Goal: Check status: Check status

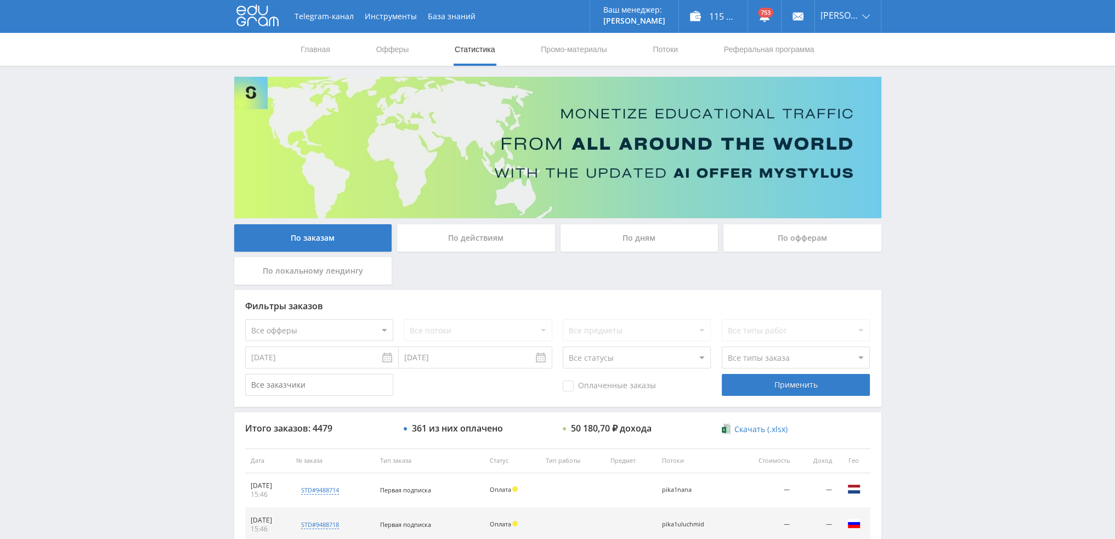
click at [628, 219] on div "По заказам По действиям По дням По офферам По локальному лендингу Фильтры заказ…" at bounding box center [558, 469] width 658 height 784
click at [627, 234] on div "По дням" at bounding box center [639, 237] width 158 height 27
click at [0, 0] on input "По дням" at bounding box center [0, 0] width 0 height 0
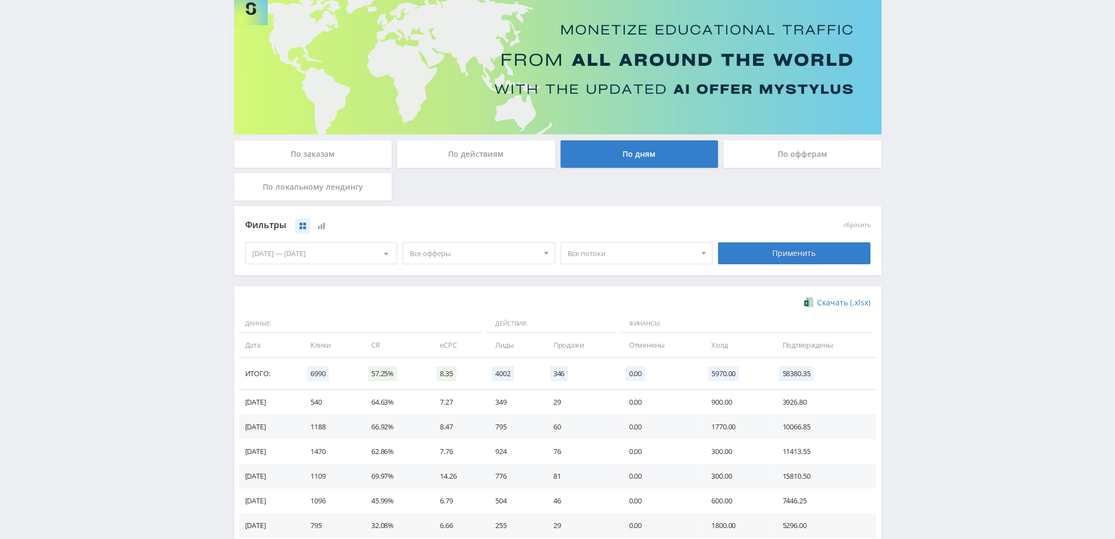
scroll to position [110, 0]
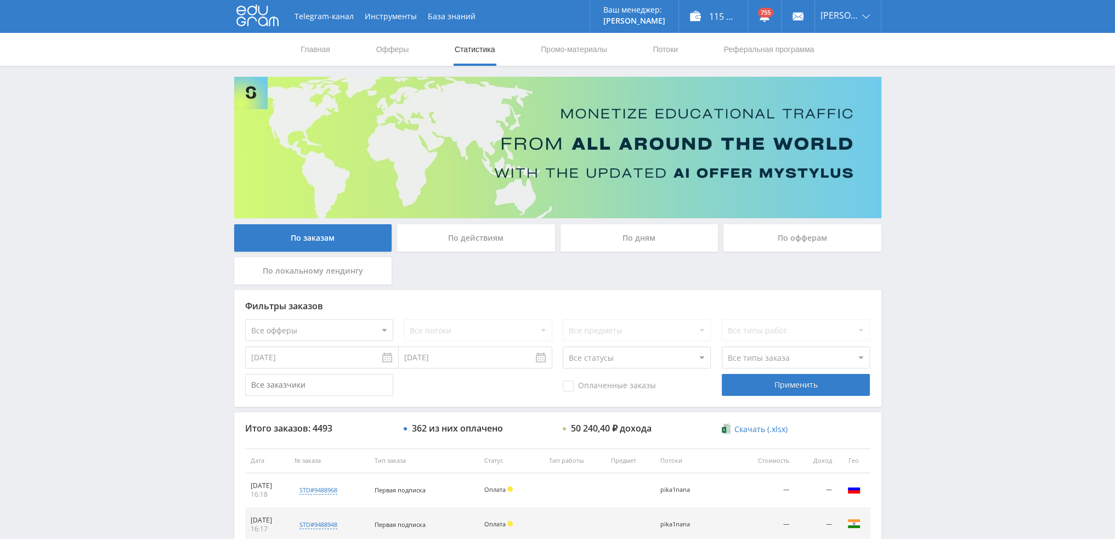
click at [662, 229] on div "По дням" at bounding box center [639, 237] width 158 height 27
click at [0, 0] on input "По дням" at bounding box center [0, 0] width 0 height 0
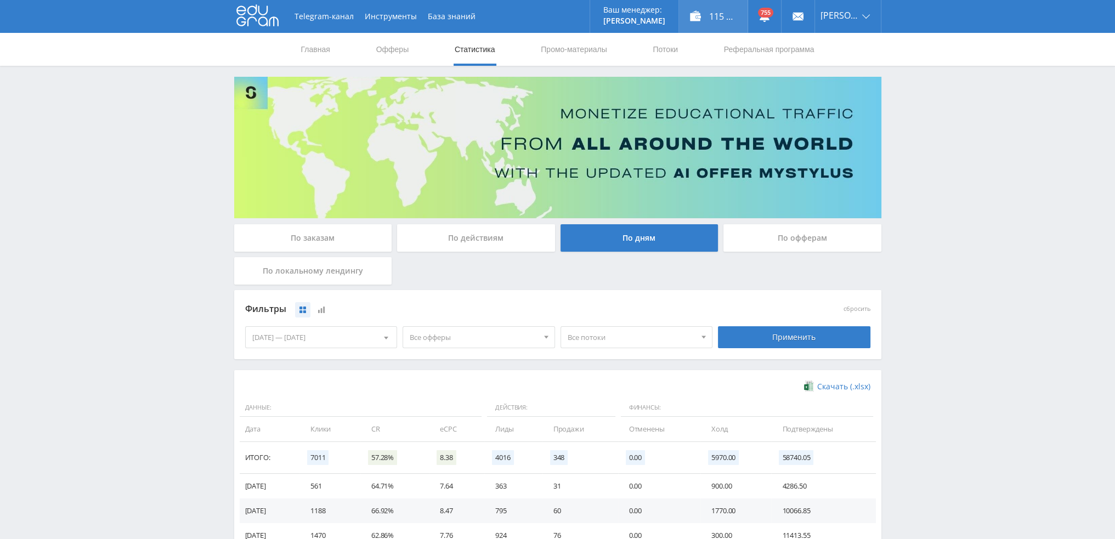
click at [722, 13] on div "115 970,00 ₽" at bounding box center [713, 16] width 69 height 33
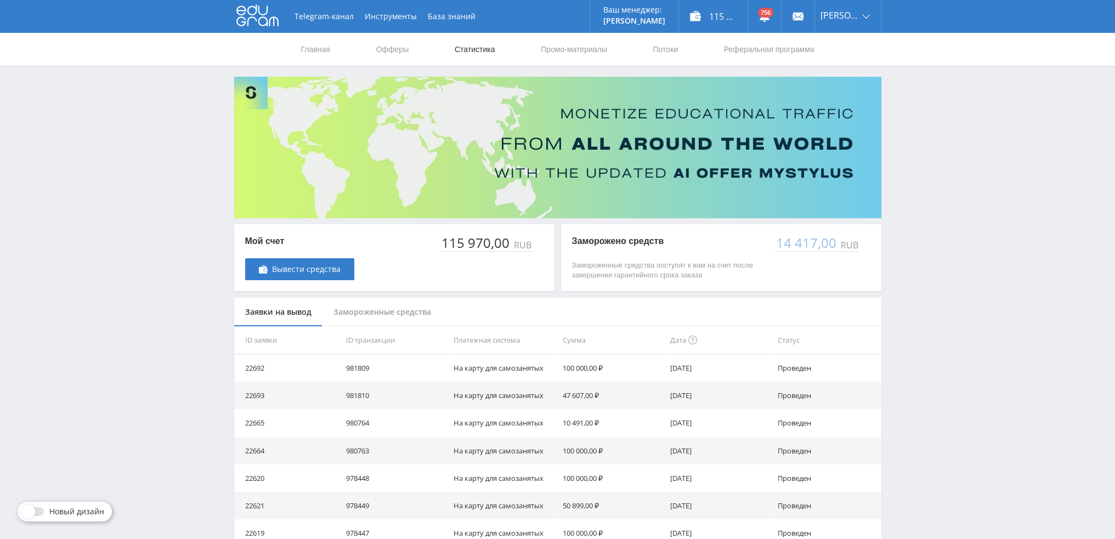
click at [476, 51] on link "Статистика" at bounding box center [475, 49] width 43 height 33
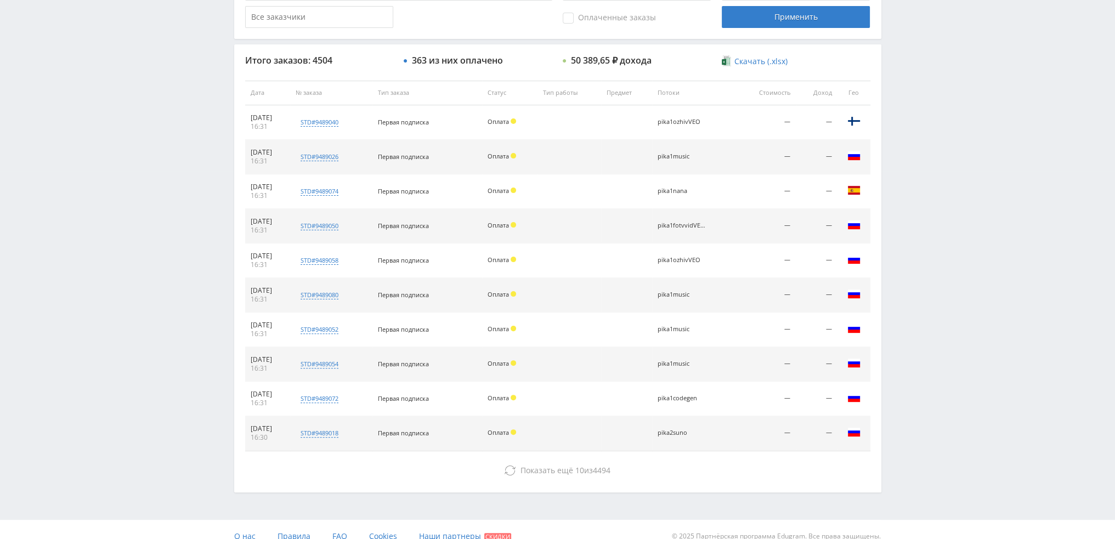
scroll to position [379, 0]
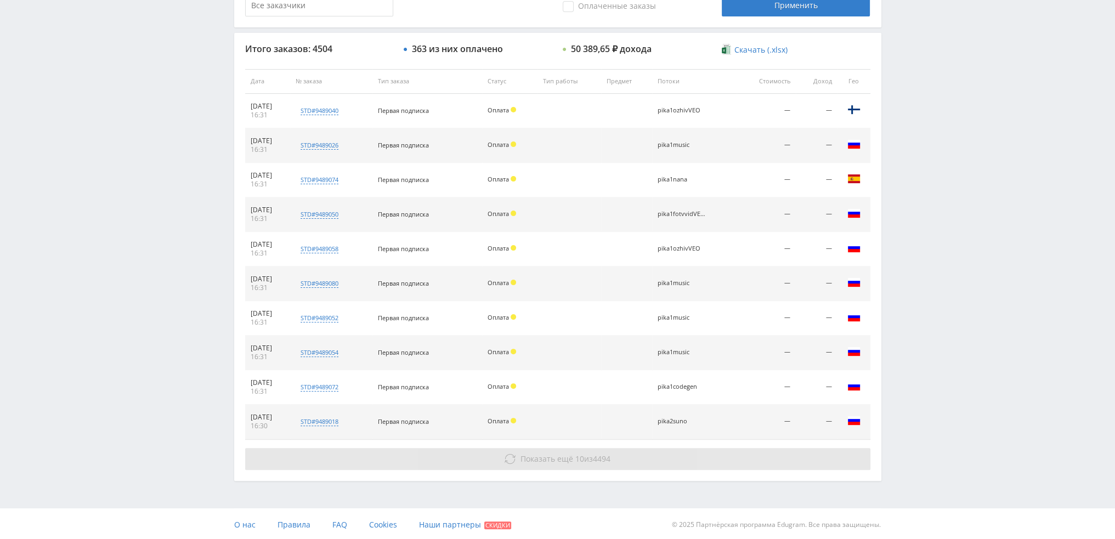
click at [616, 460] on button "Показать ещё 10 из 4494" at bounding box center [557, 459] width 625 height 22
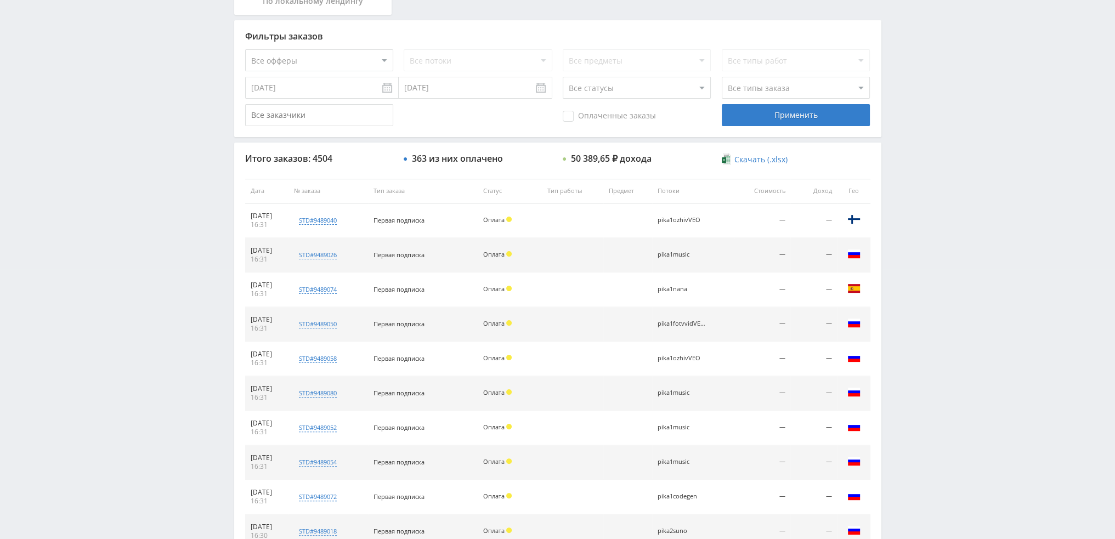
scroll to position [0, 0]
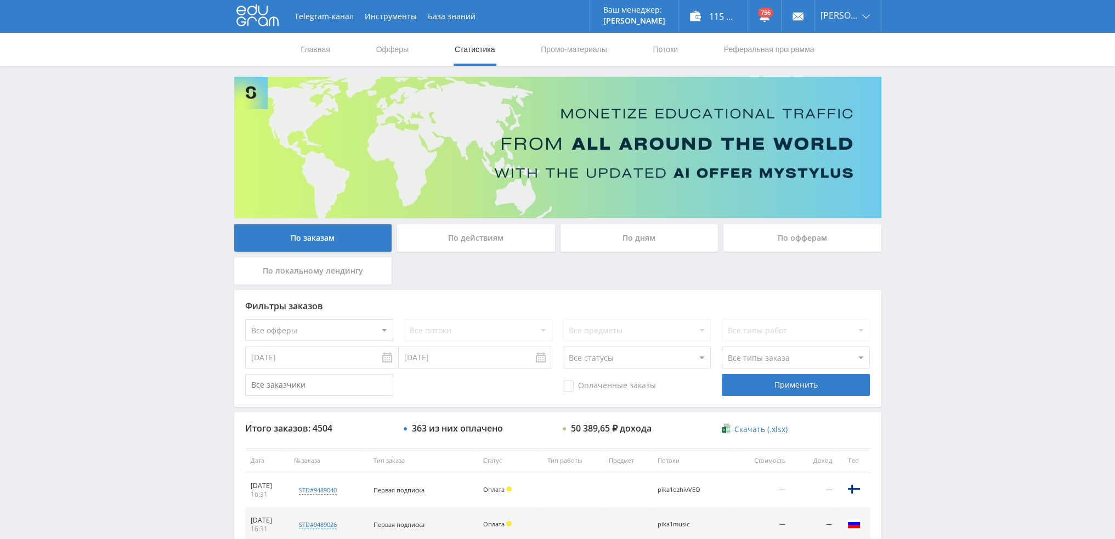
click at [659, 239] on div "По дням" at bounding box center [639, 237] width 158 height 27
click at [0, 0] on input "По дням" at bounding box center [0, 0] width 0 height 0
